Goal: Find specific page/section

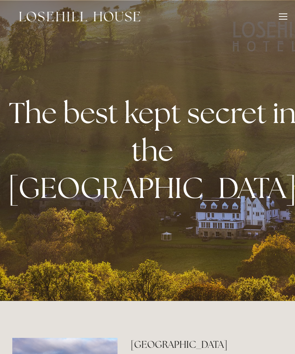
click at [284, 17] on div at bounding box center [283, 16] width 8 height 1
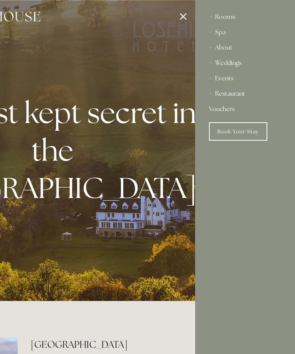
click at [243, 96] on div "Restaurant" at bounding box center [245, 93] width 72 height 15
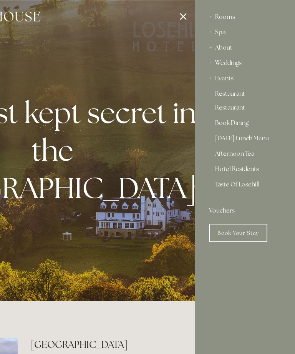
click at [241, 125] on link "Book Dining" at bounding box center [245, 124] width 60 height 9
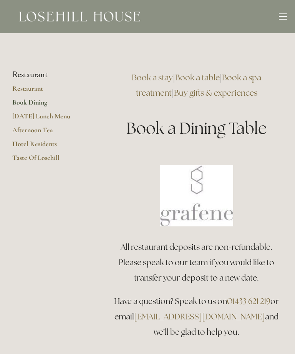
scroll to position [13, 0]
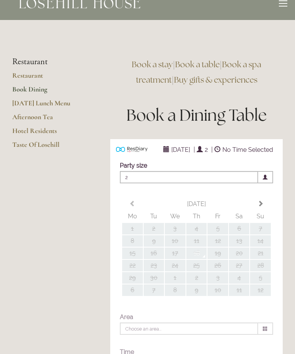
type input "Any Area"
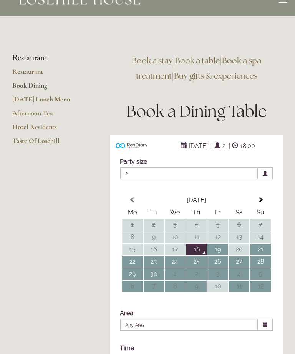
scroll to position [17, 0]
click at [56, 145] on link "Taste Of Losehill" at bounding box center [48, 143] width 73 height 14
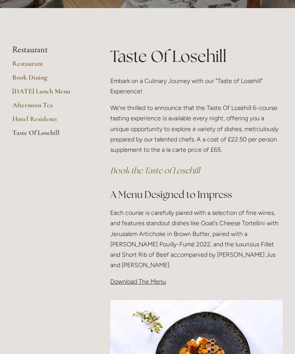
scroll to position [106, 0]
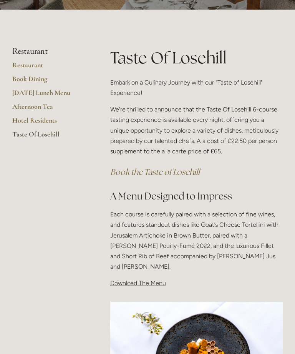
click at [35, 67] on link "Restaurant" at bounding box center [48, 68] width 73 height 14
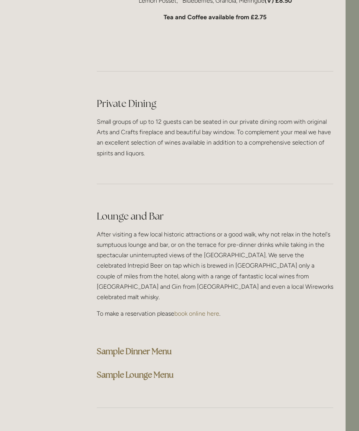
scroll to position [1785, 14]
click at [173, 369] on strong "Sample Lounge Menu" at bounding box center [134, 374] width 77 height 10
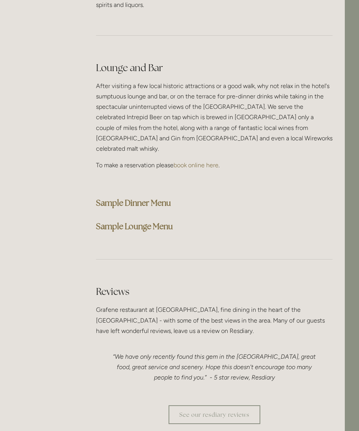
scroll to position [1934, 14]
click at [173, 220] on strong "Sample Lounge Menu" at bounding box center [134, 225] width 77 height 10
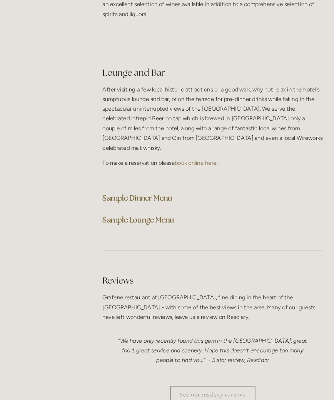
scroll to position [2154, 0]
